Goal: Information Seeking & Learning: Learn about a topic

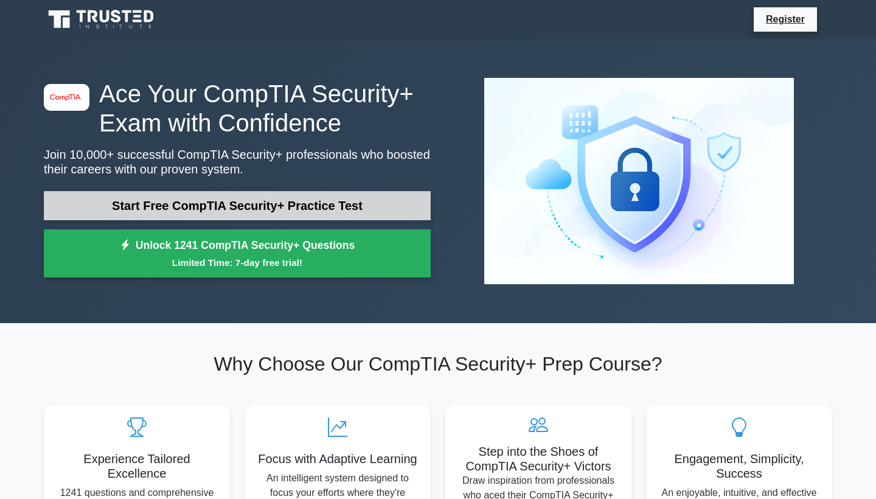
click at [309, 211] on link "Start Free CompTIA Security+ Practice Test" at bounding box center [237, 205] width 387 height 29
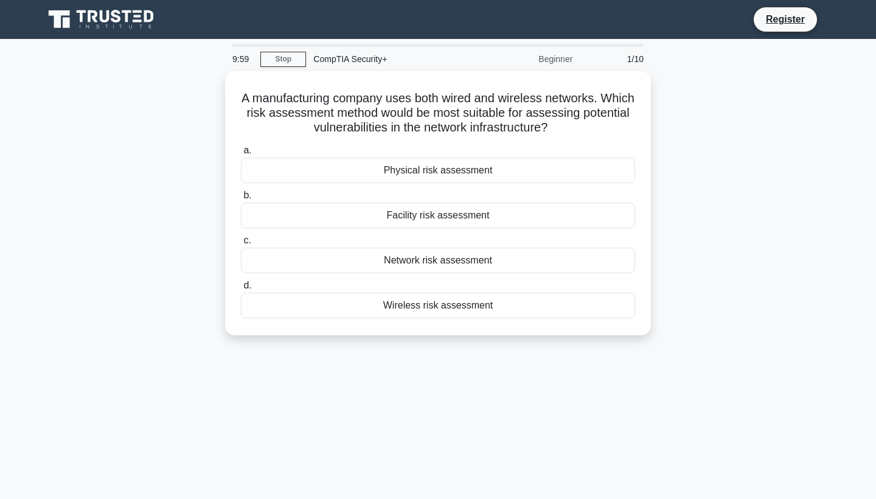
click at [701, 173] on div "A manufacturing company uses both wired and wireless networks. Which risk asses…" at bounding box center [438, 210] width 803 height 279
click at [693, 178] on div "A manufacturing company uses both wired and wireless networks. Which risk asses…" at bounding box center [438, 210] width 803 height 279
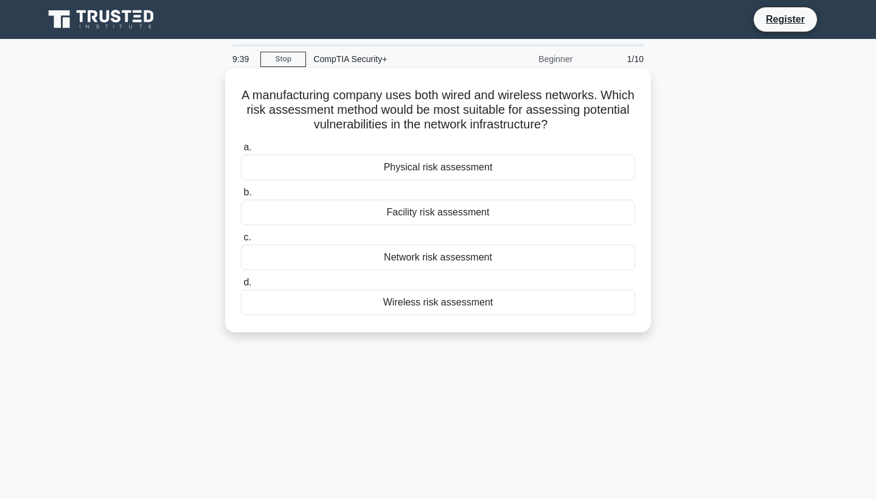
click at [516, 258] on div "Network risk assessment" at bounding box center [438, 258] width 394 height 26
click at [241, 242] on input "c. Network risk assessment" at bounding box center [241, 238] width 0 height 8
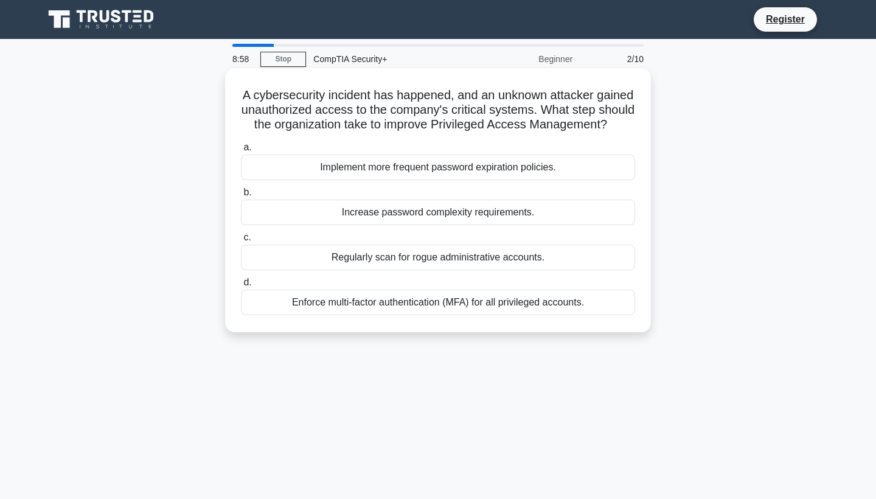
click at [500, 304] on div "Enforce multi-factor authentication (MFA) for all privileged accounts." at bounding box center [438, 303] width 394 height 26
click at [241, 287] on input "d. Enforce multi-factor authentication (MFA) for all privileged accounts." at bounding box center [241, 283] width 0 height 8
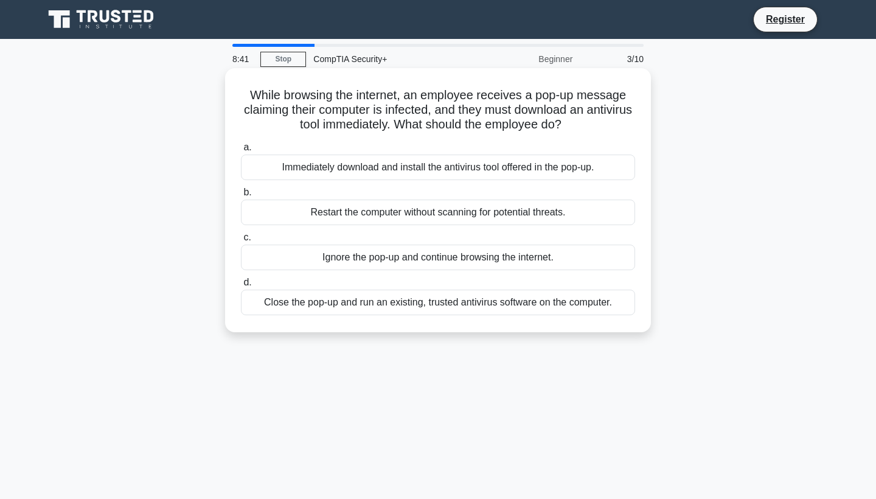
click at [499, 302] on div "Close the pop-up and run an existing, trusted antivirus software on the compute…" at bounding box center [438, 303] width 394 height 26
click at [241, 287] on input "d. Close the pop-up and run an existing, trusted antivirus software on the comp…" at bounding box center [241, 283] width 0 height 8
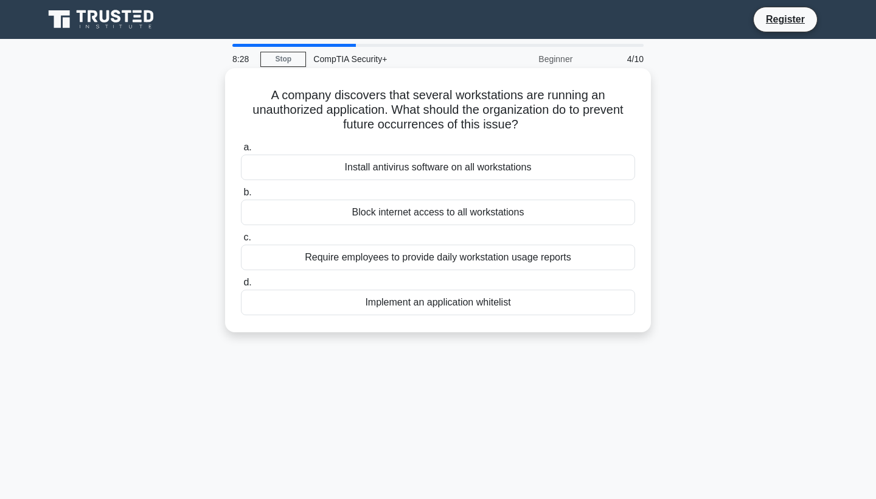
click at [491, 299] on div "Implement an application whitelist" at bounding box center [438, 303] width 394 height 26
click at [241, 287] on input "d. Implement an application whitelist" at bounding box center [241, 283] width 0 height 8
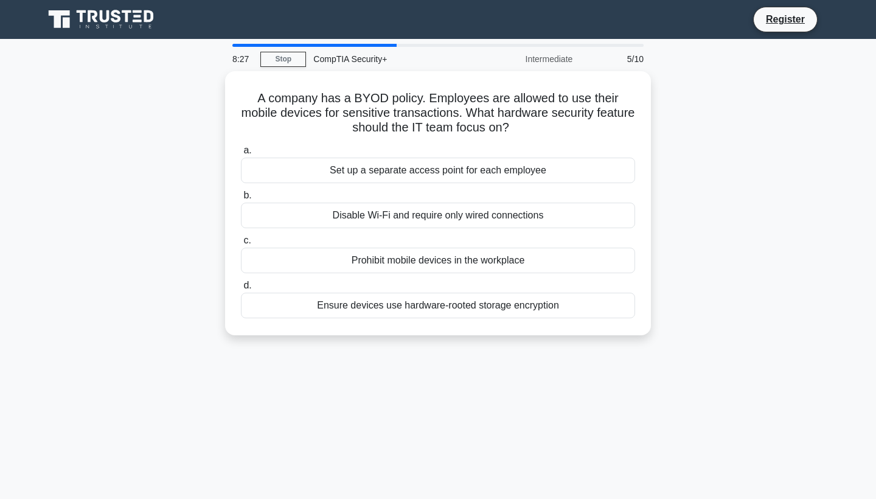
click at [542, 371] on div "8:27 Stop CompTIA Security+ Intermediate 5/10 A company has a BYOD policy. Empl…" at bounding box center [438, 348] width 803 height 609
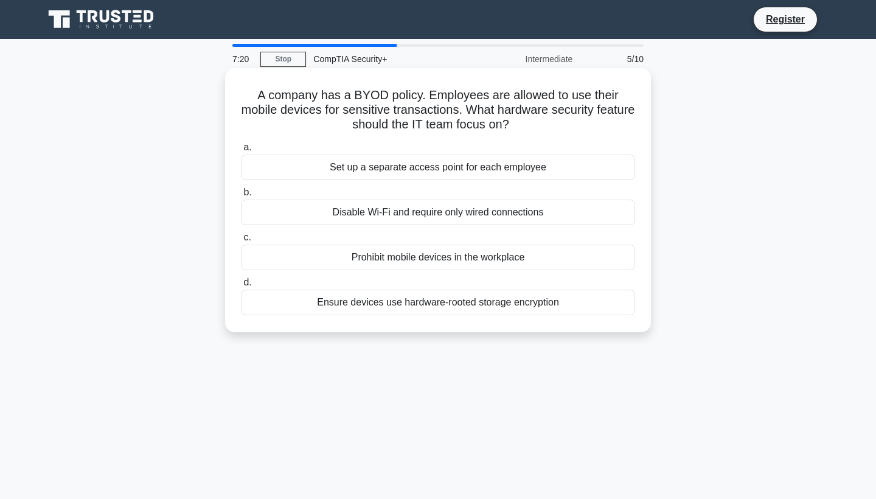
click at [483, 212] on div "Disable Wi-Fi and require only wired connections" at bounding box center [438, 213] width 394 height 26
click at [241, 197] on input "b. Disable Wi-Fi and require only wired connections" at bounding box center [241, 193] width 0 height 8
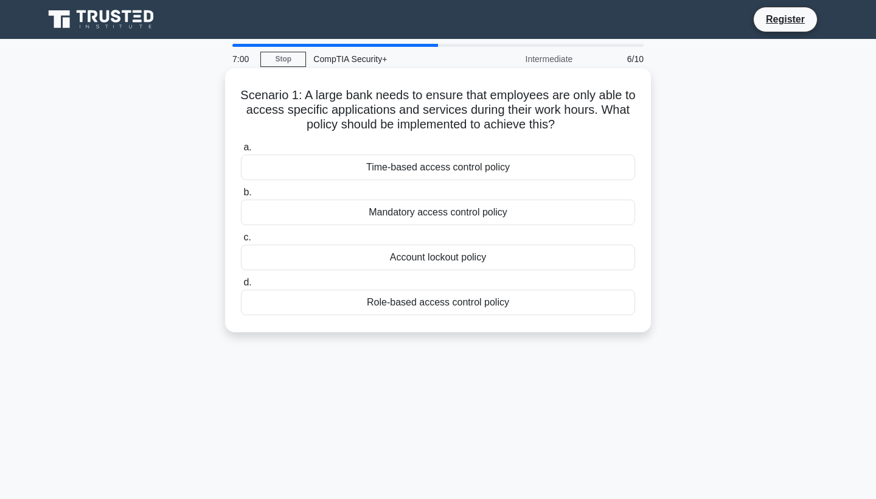
click at [479, 169] on div "Time-based access control policy" at bounding box center [438, 168] width 394 height 26
click at [241, 152] on input "a. Time-based access control policy" at bounding box center [241, 148] width 0 height 8
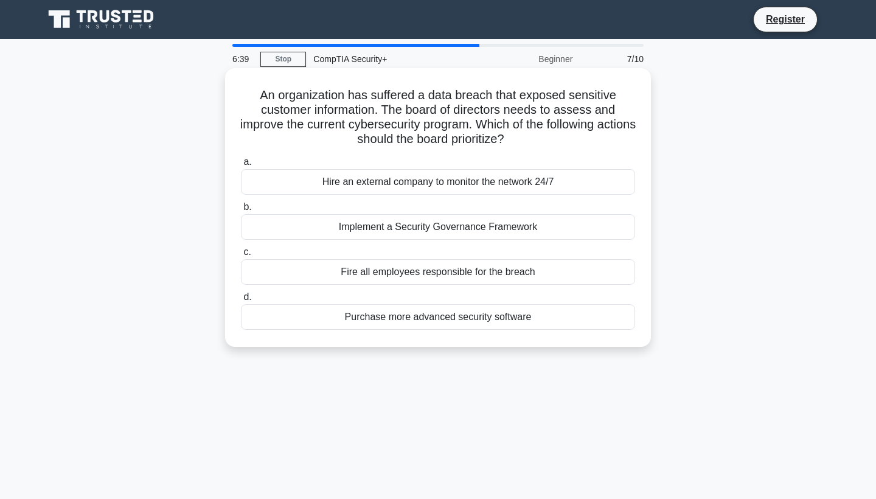
click at [512, 225] on div "Implement a Security Governance Framework" at bounding box center [438, 227] width 394 height 26
click at [241, 211] on input "b. Implement a Security Governance Framework" at bounding box center [241, 207] width 0 height 8
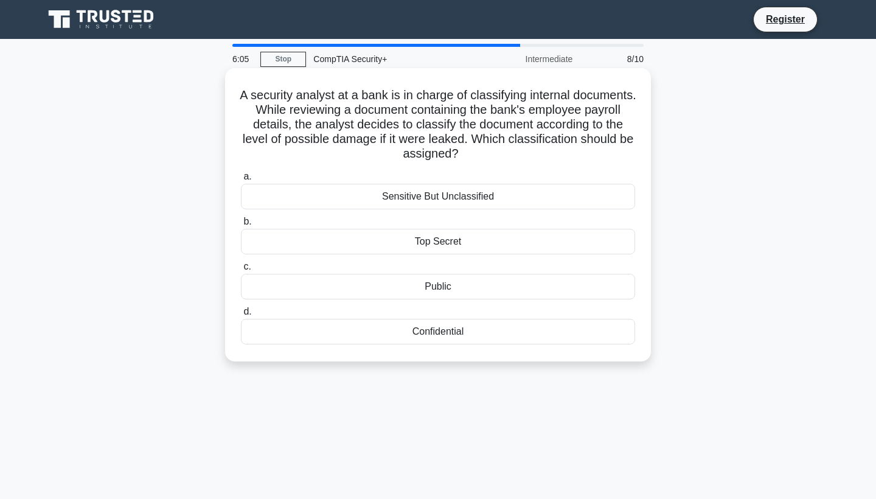
click at [467, 331] on div "Confidential" at bounding box center [438, 332] width 394 height 26
click at [241, 316] on input "d. Confidential" at bounding box center [241, 312] width 0 height 8
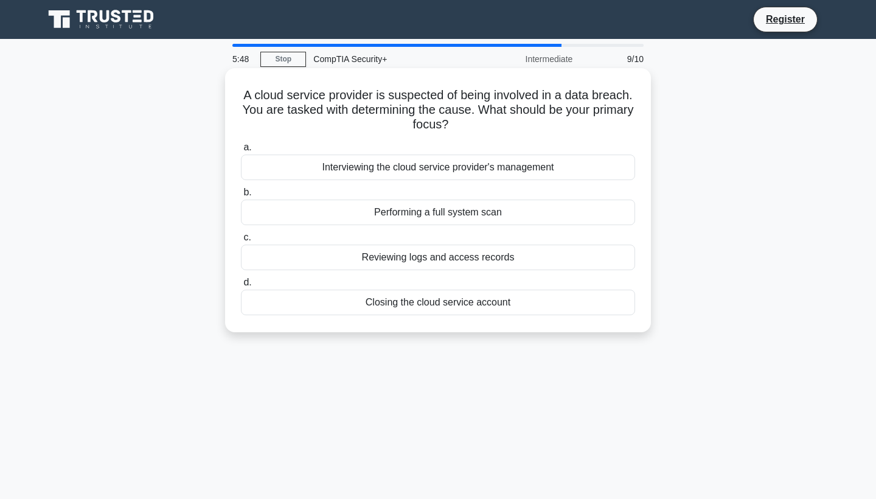
click at [506, 260] on div "Reviewing logs and access records" at bounding box center [438, 258] width 394 height 26
click at [241, 242] on input "c. Reviewing logs and access records" at bounding box center [241, 238] width 0 height 8
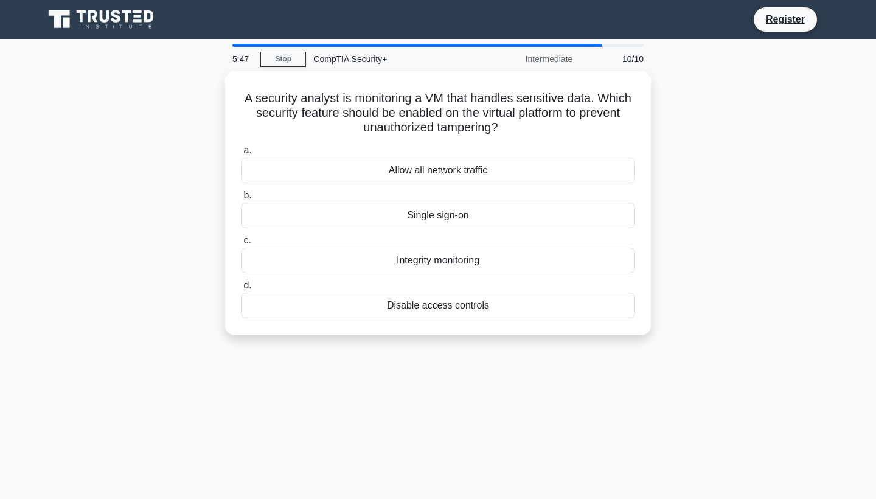
click at [572, 398] on div "5:47 Stop CompTIA Security+ Intermediate 10/10 A security analyst is monitoring…" at bounding box center [438, 348] width 803 height 609
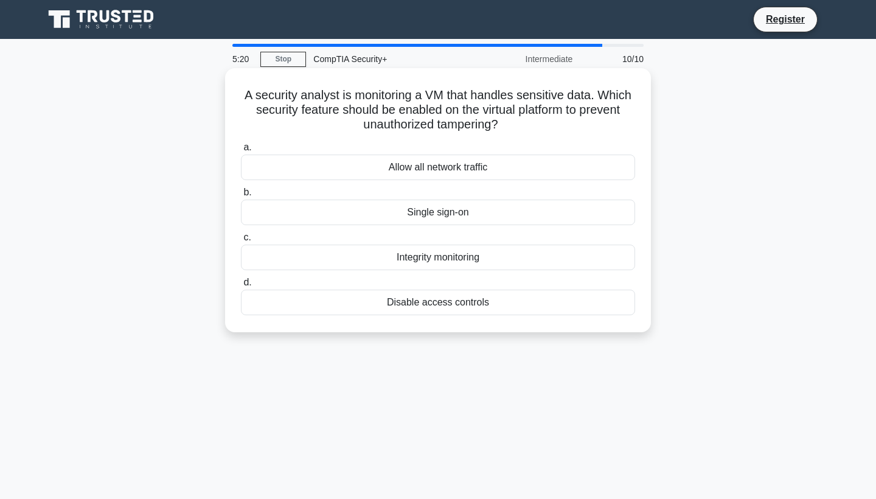
click at [497, 211] on div "Single sign-on" at bounding box center [438, 213] width 394 height 26
click at [241, 197] on input "b. Single sign-on" at bounding box center [241, 193] width 0 height 8
